Goal: Task Accomplishment & Management: Use online tool/utility

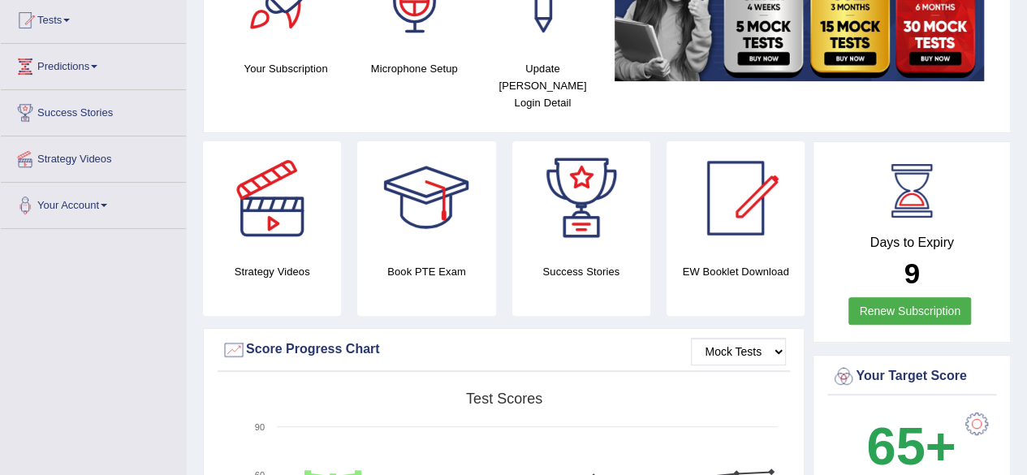
scroll to position [162, 0]
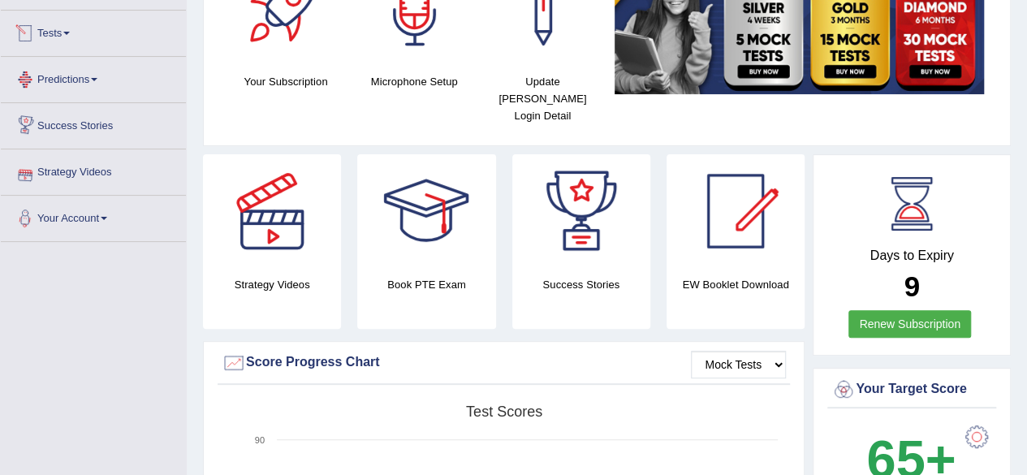
click at [56, 32] on link "Tests" at bounding box center [93, 31] width 185 height 41
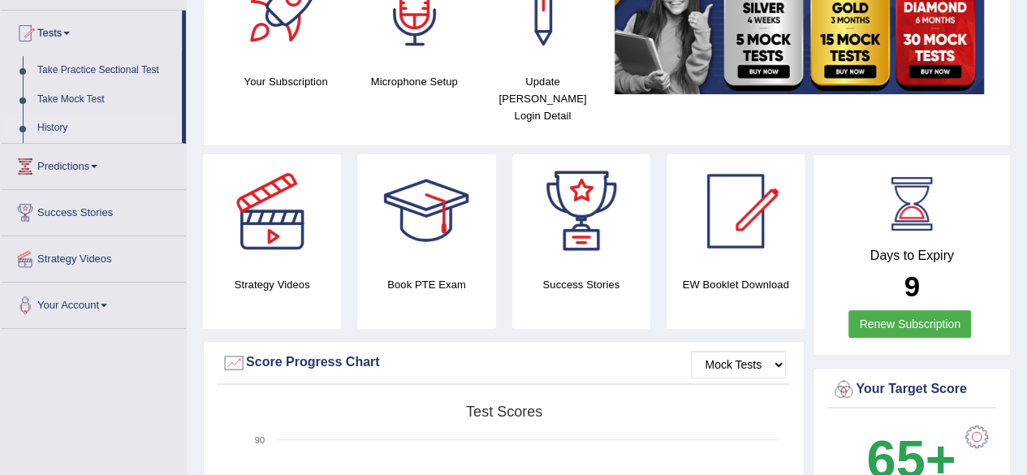
click at [83, 124] on link "History" at bounding box center [106, 128] width 152 height 29
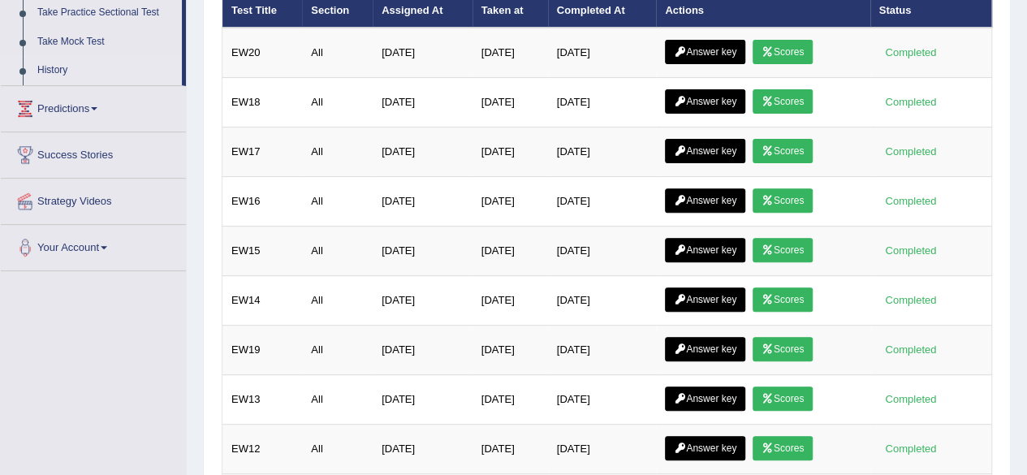
scroll to position [244, 0]
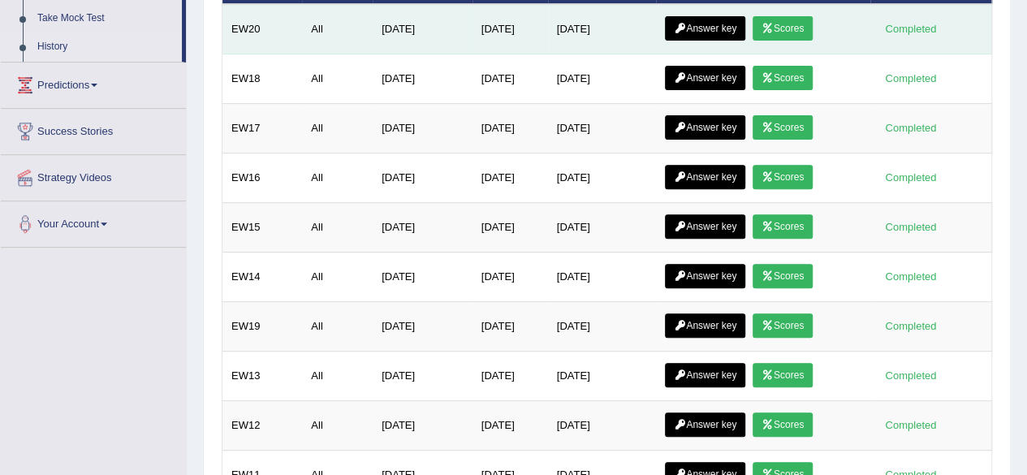
click at [794, 32] on link "Scores" at bounding box center [783, 28] width 60 height 24
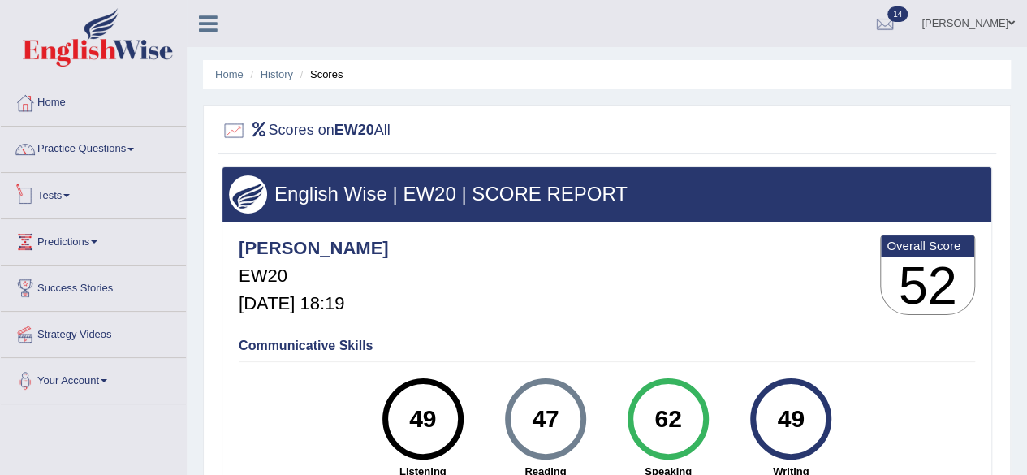
click at [53, 195] on link "Tests" at bounding box center [93, 193] width 185 height 41
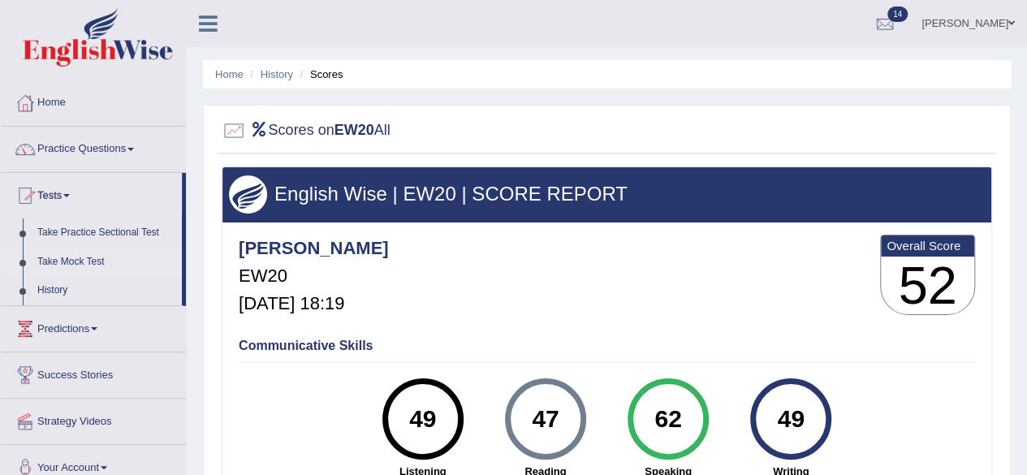
click at [83, 256] on link "Take Mock Test" at bounding box center [106, 262] width 152 height 29
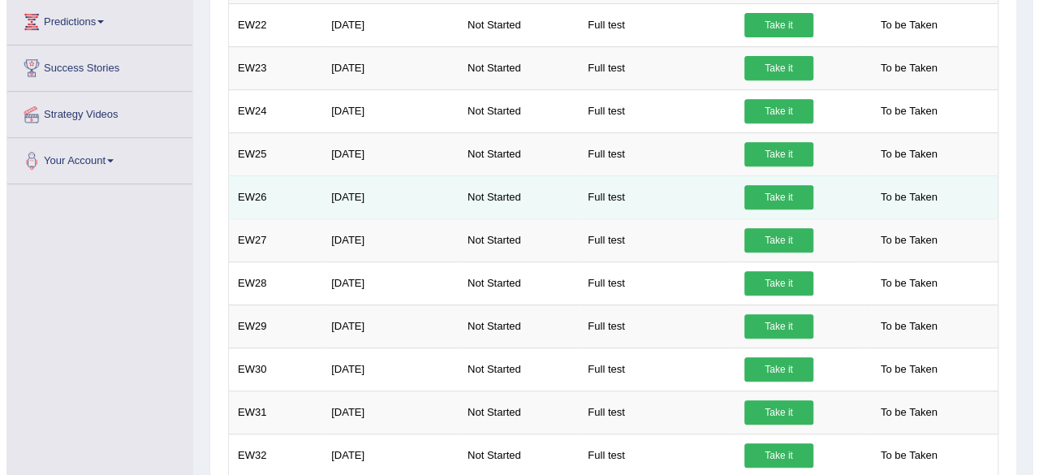
scroll to position [190, 0]
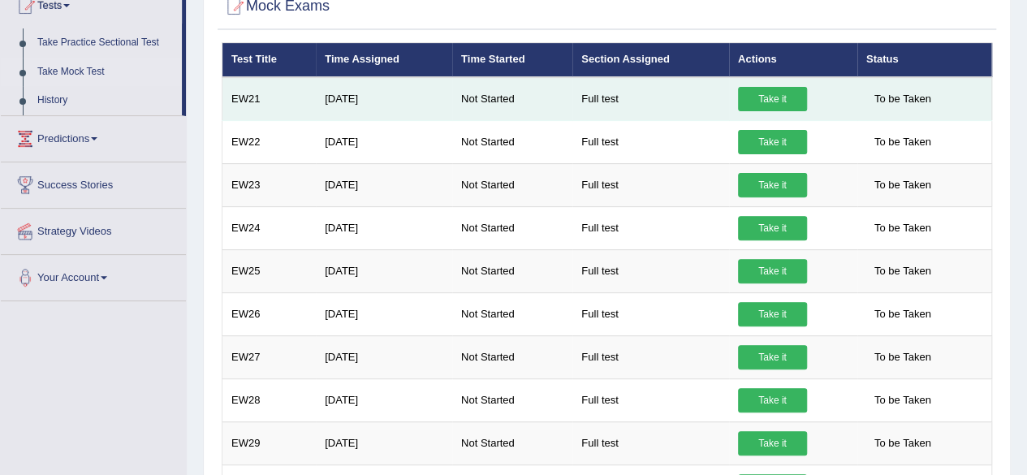
click at [792, 92] on link "Take it" at bounding box center [772, 99] width 69 height 24
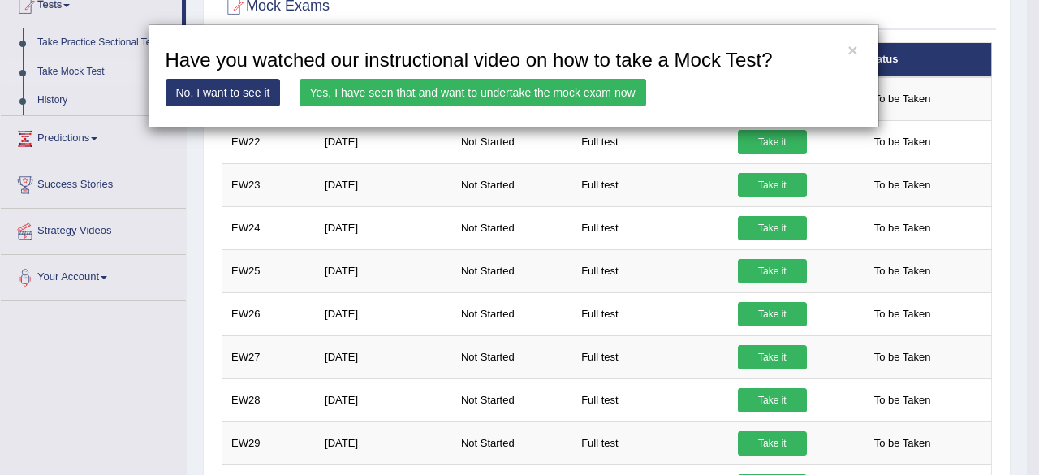
click at [538, 87] on link "Yes, I have seen that and want to undertake the mock exam now" at bounding box center [473, 93] width 347 height 28
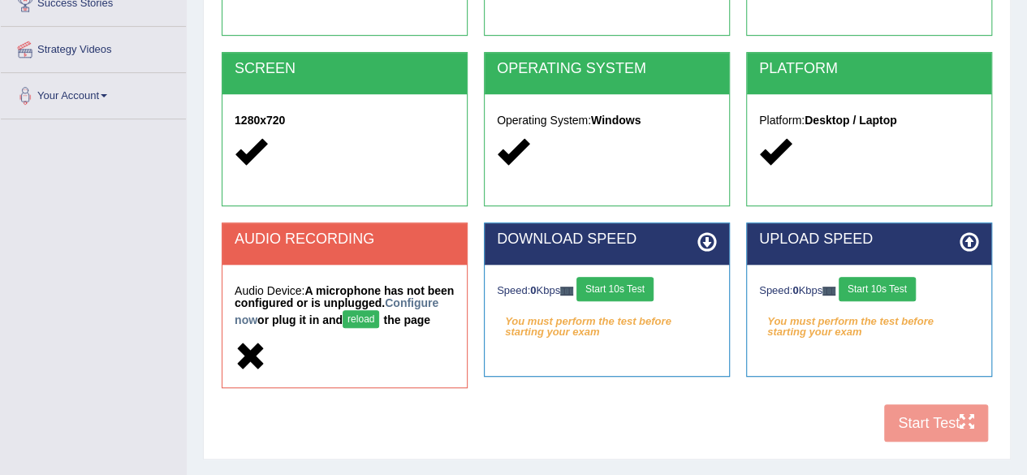
scroll to position [325, 0]
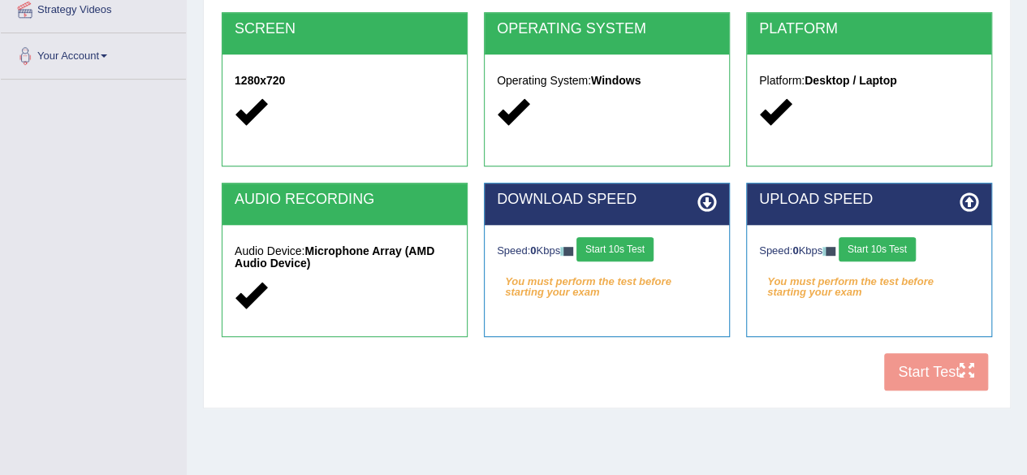
click at [606, 243] on button "Start 10s Test" at bounding box center [614, 249] width 77 height 24
click at [882, 248] on button "Start 10s Test" at bounding box center [877, 249] width 77 height 24
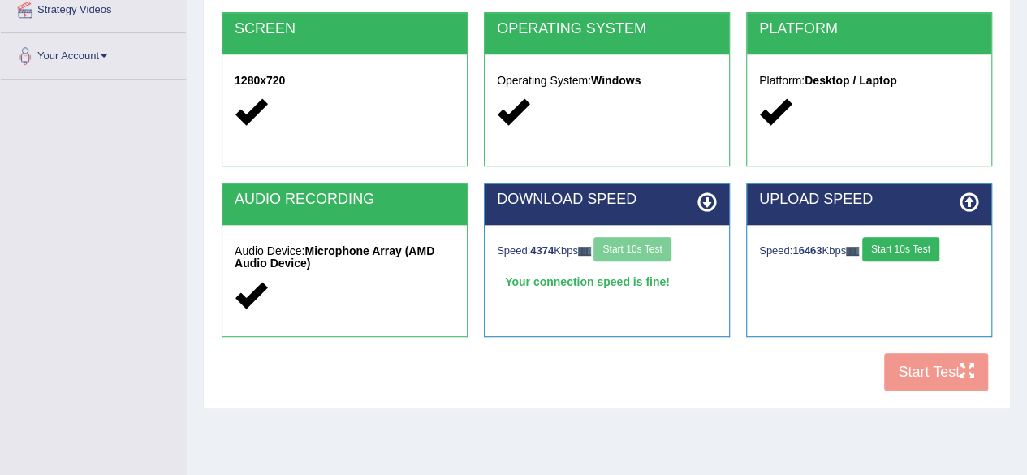
click at [927, 257] on button "Start 10s Test" at bounding box center [900, 249] width 77 height 24
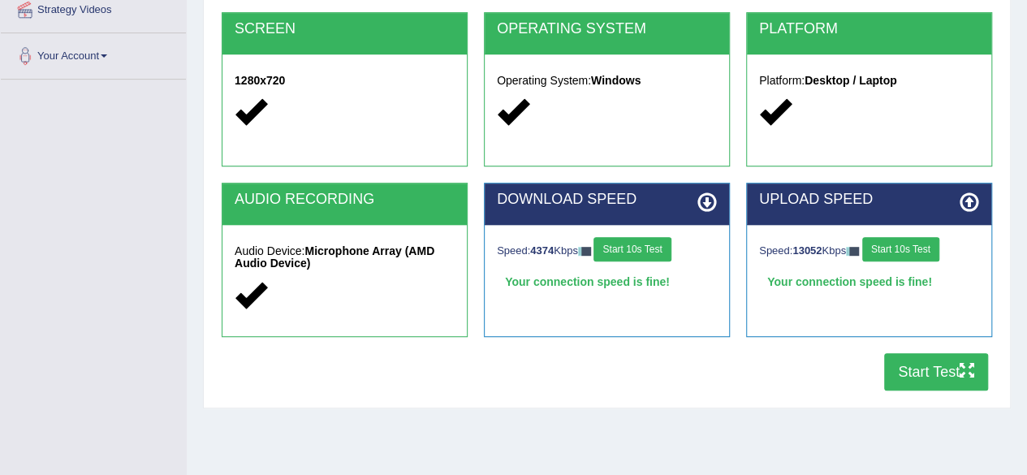
scroll to position [377, 0]
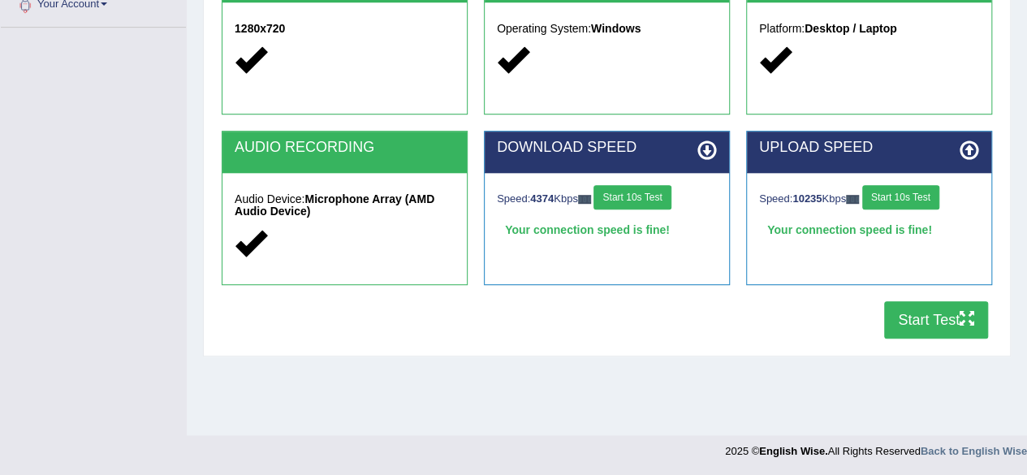
click at [930, 314] on button "Start Test" at bounding box center [936, 319] width 104 height 37
